Goal: Transaction & Acquisition: Purchase product/service

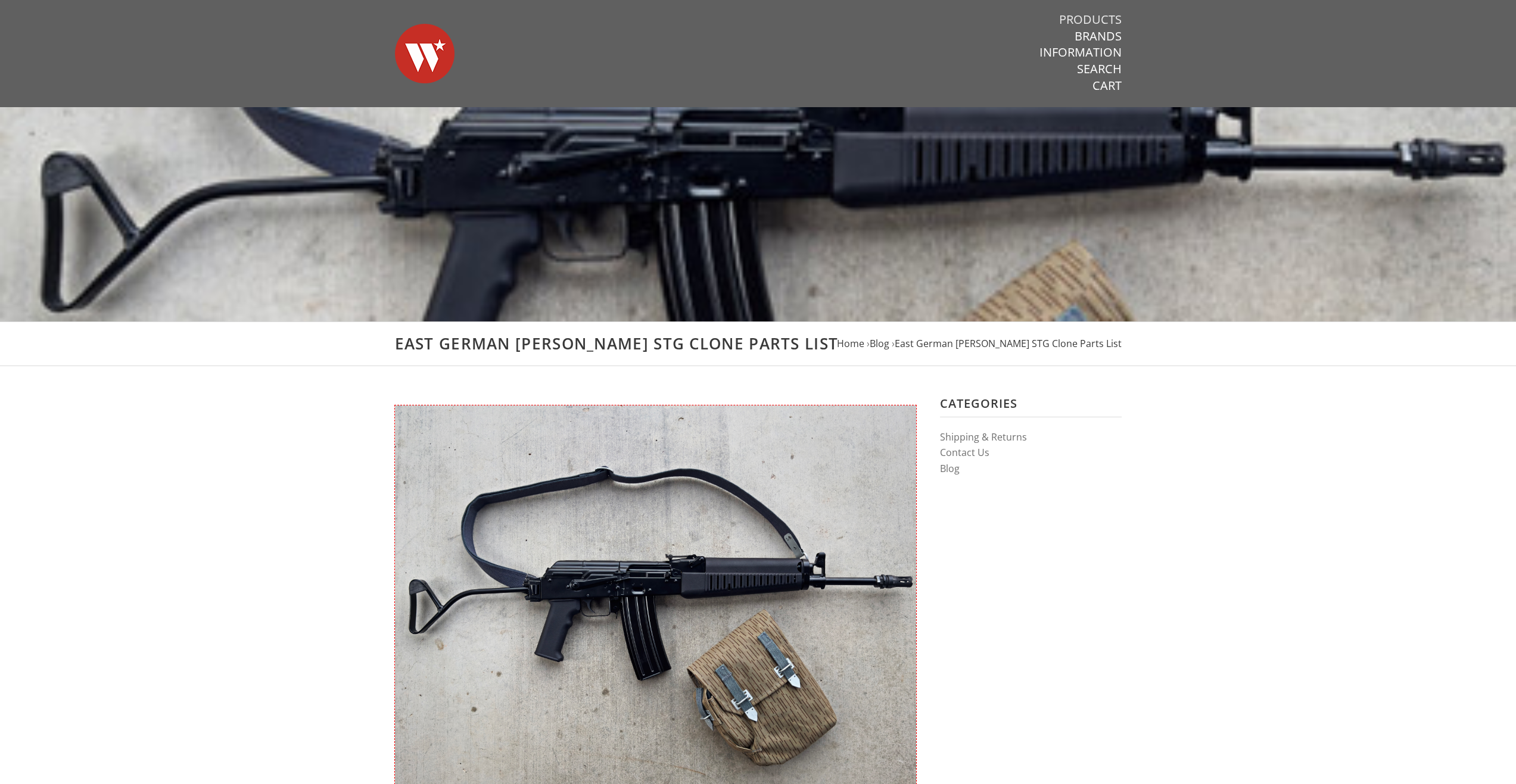
click at [1098, 17] on link "Products" at bounding box center [1090, 20] width 63 height 16
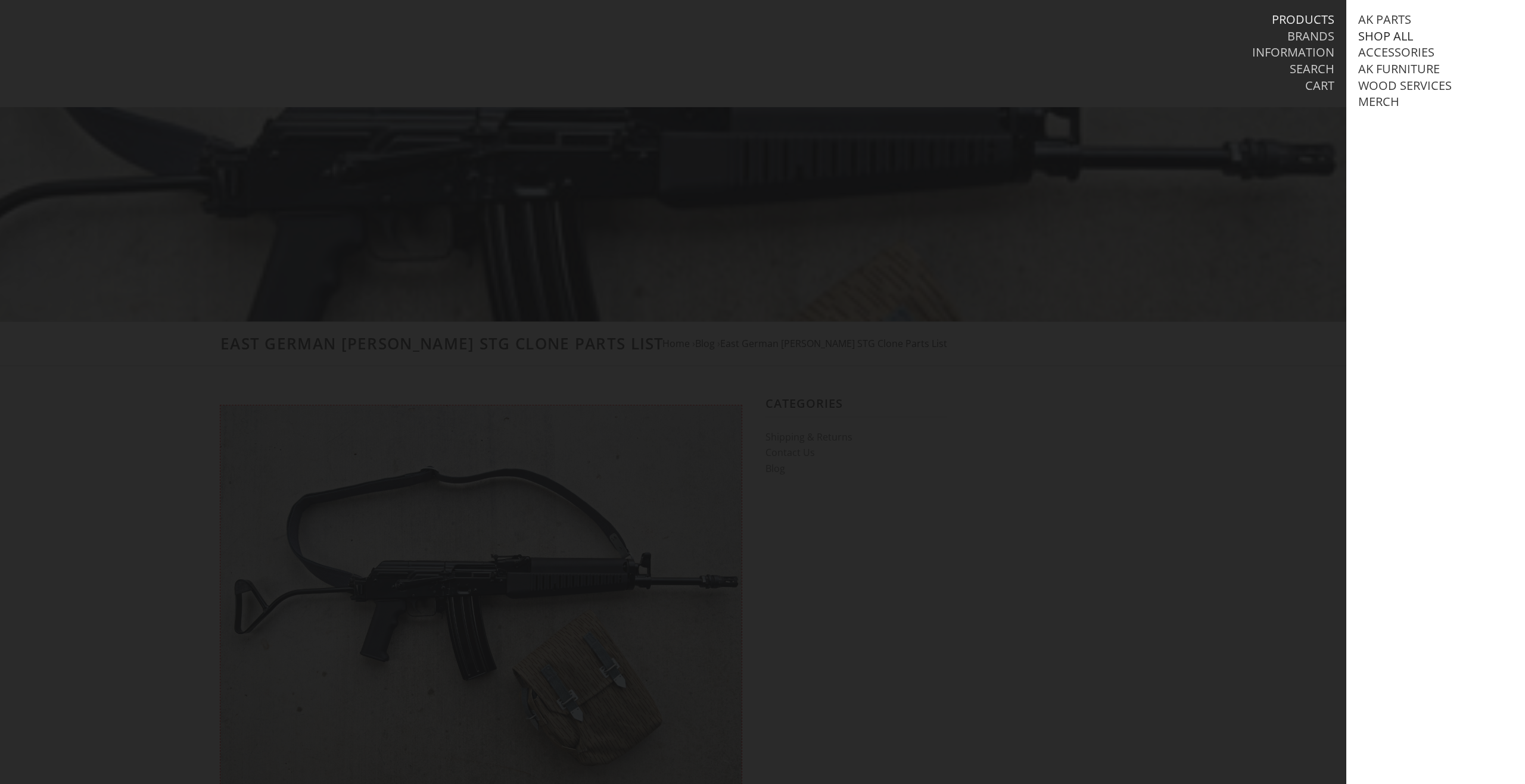
click at [1374, 38] on link "Shop All" at bounding box center [1386, 37] width 55 height 16
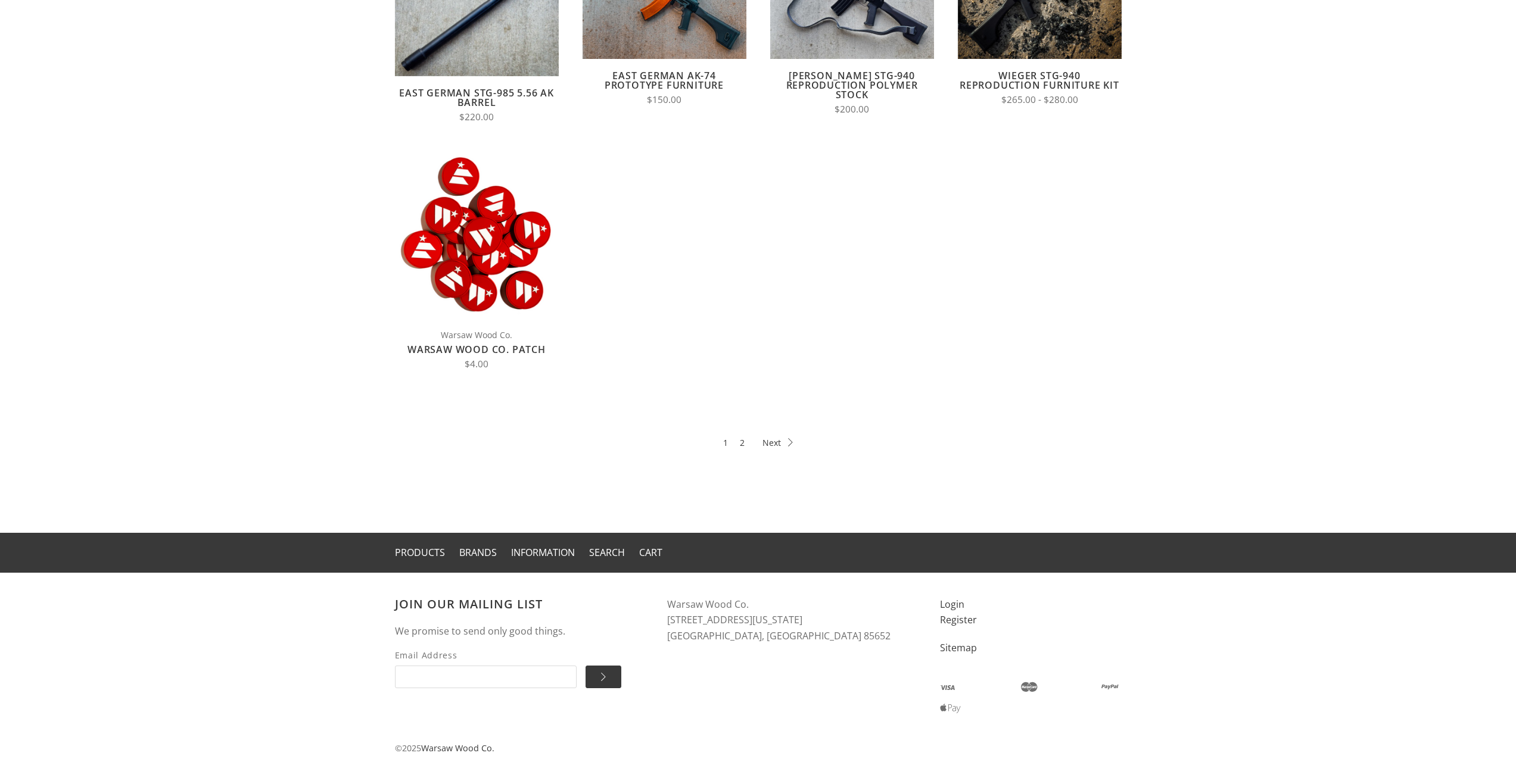
scroll to position [489, 0]
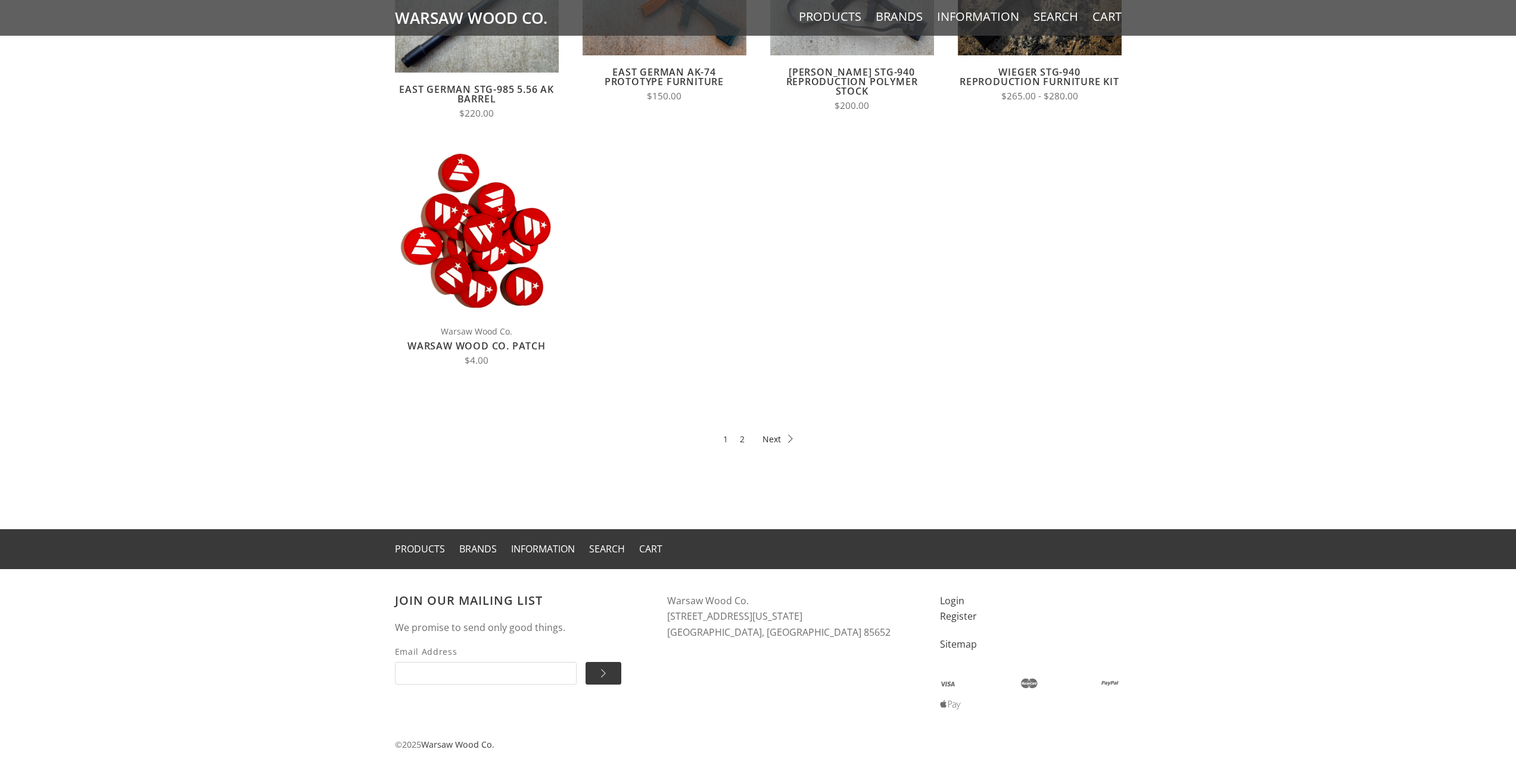
click at [781, 435] on icon at bounding box center [778, 439] width 31 height 8
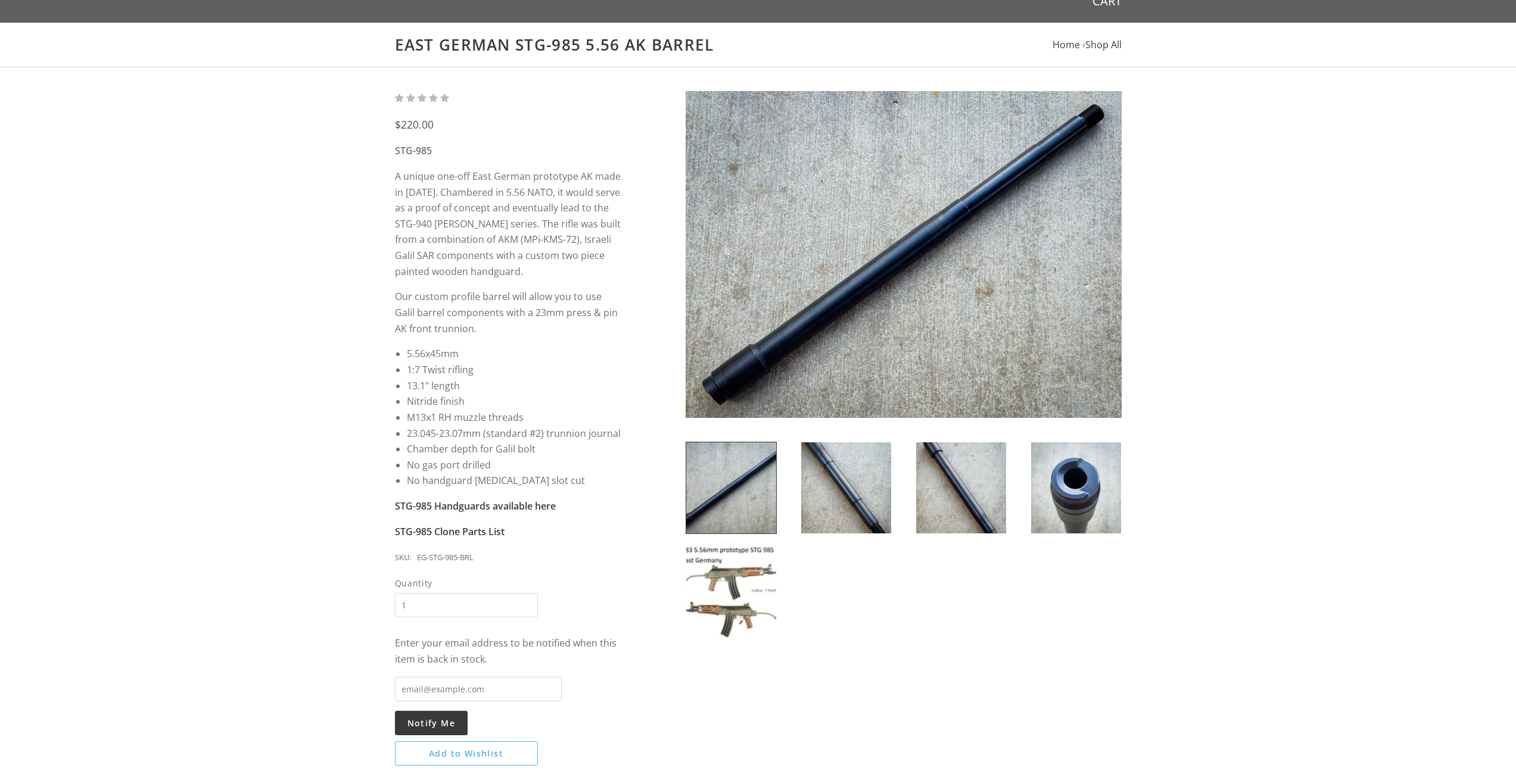
scroll to position [119, 0]
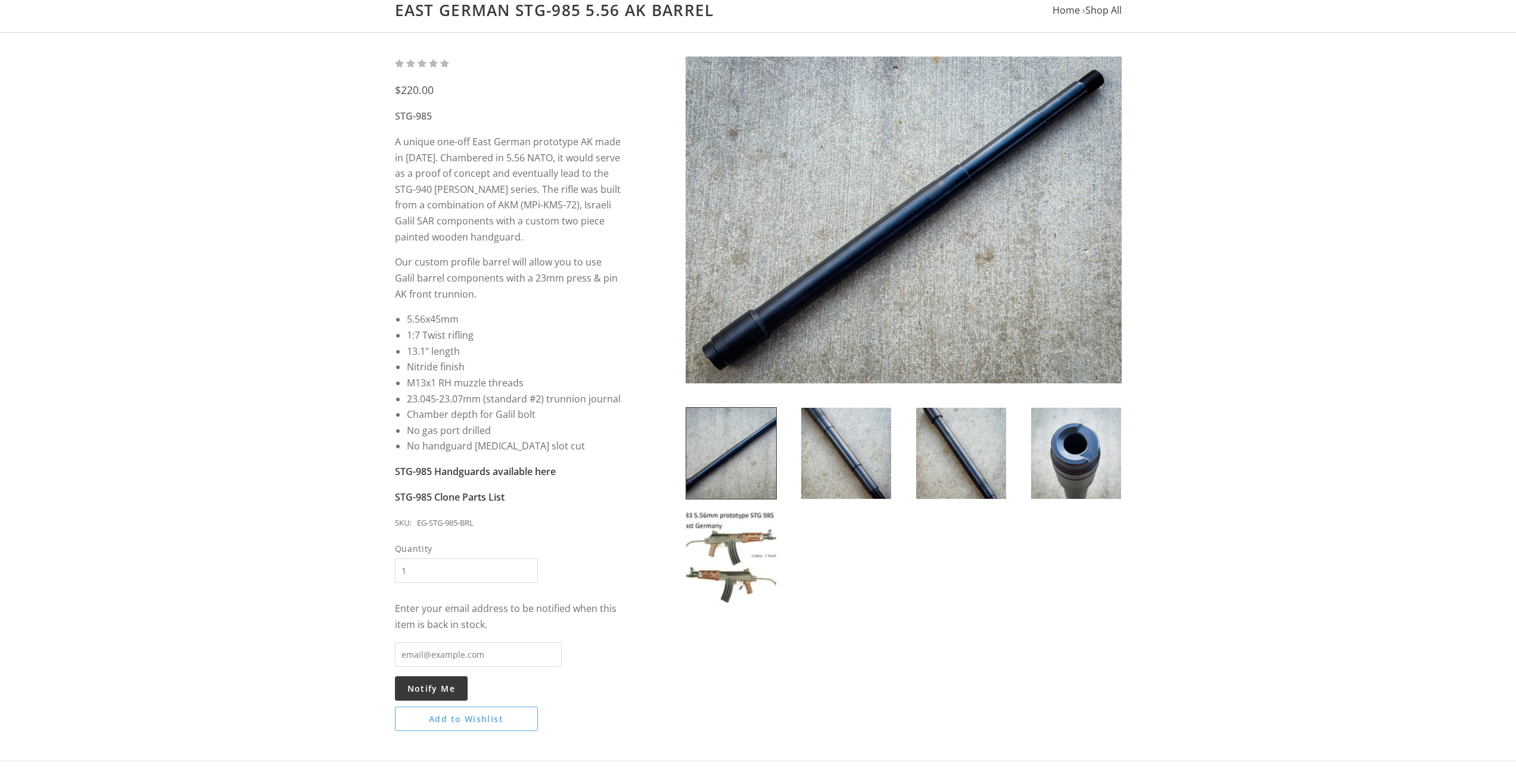
click at [736, 540] on img at bounding box center [731, 558] width 90 height 91
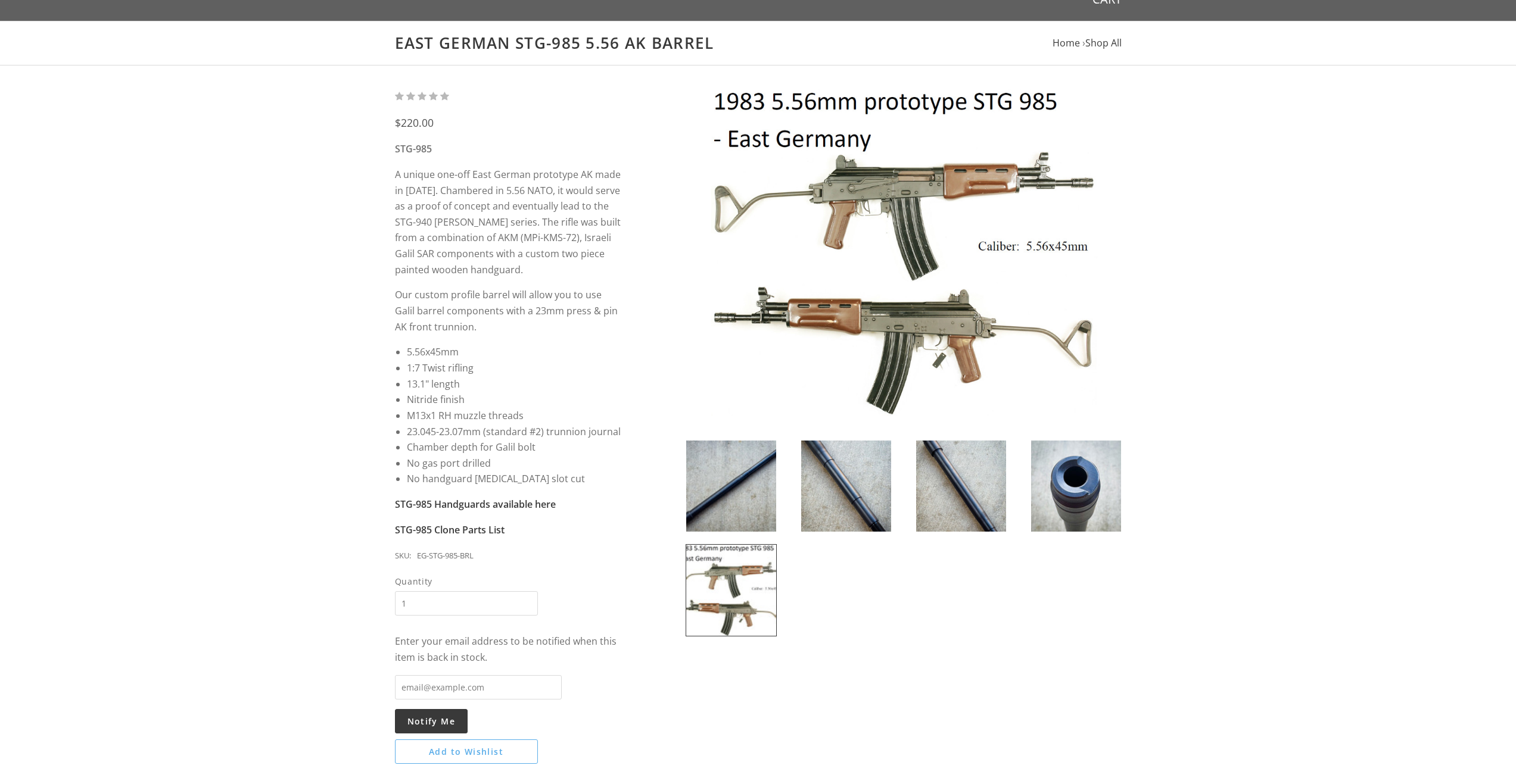
scroll to position [59, 0]
